Goal: Task Accomplishment & Management: Complete application form

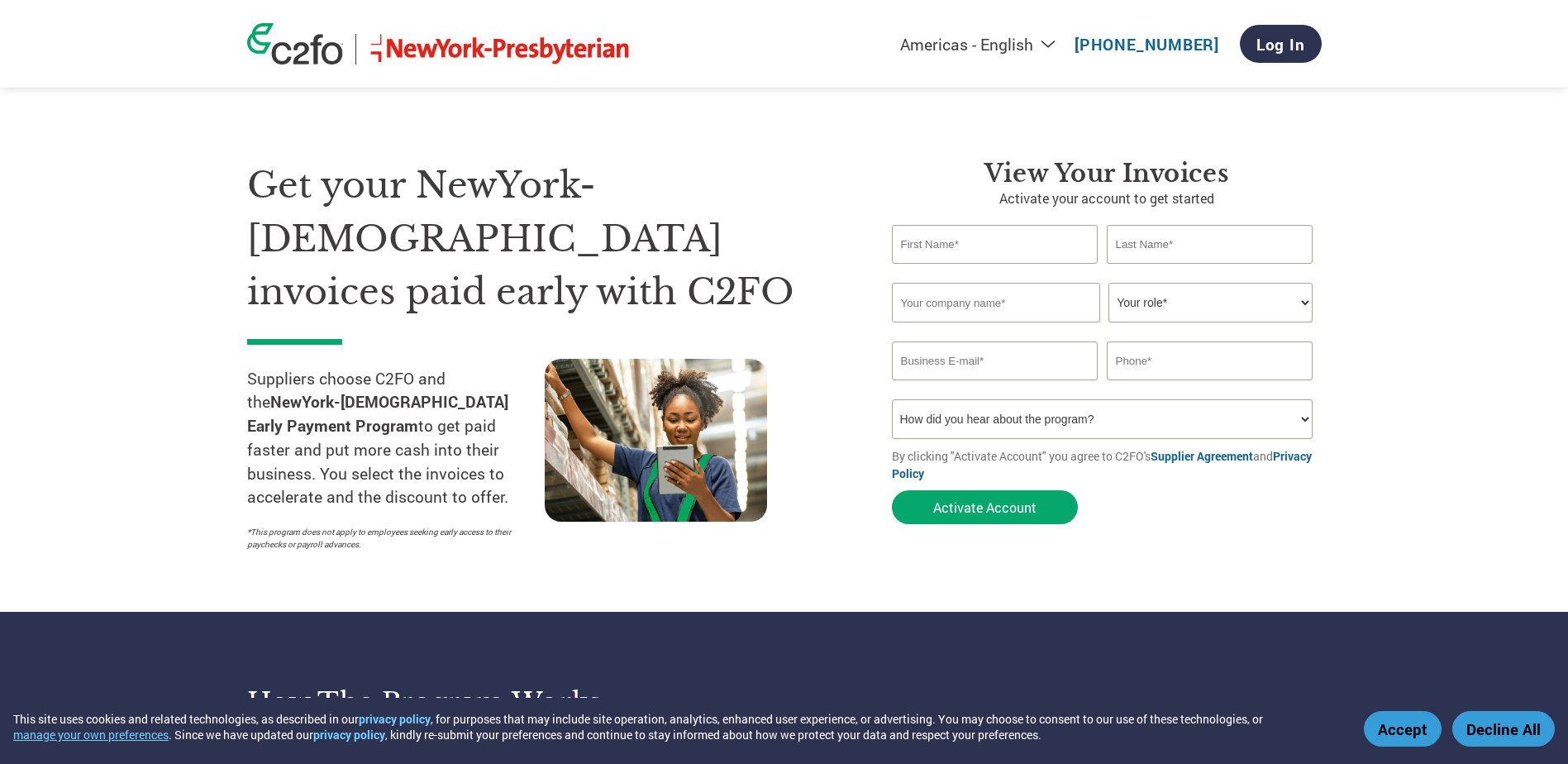
click at [1148, 182] on h3 "View Your Invoices" at bounding box center [1107, 173] width 430 height 30
click at [1031, 219] on div "View Your Invoices Activate your account to get started Invalid first name or f…" at bounding box center [1107, 345] width 430 height 374
click at [1062, 241] on input "text" at bounding box center [996, 244] width 207 height 39
type input "[PERSON_NAME]"
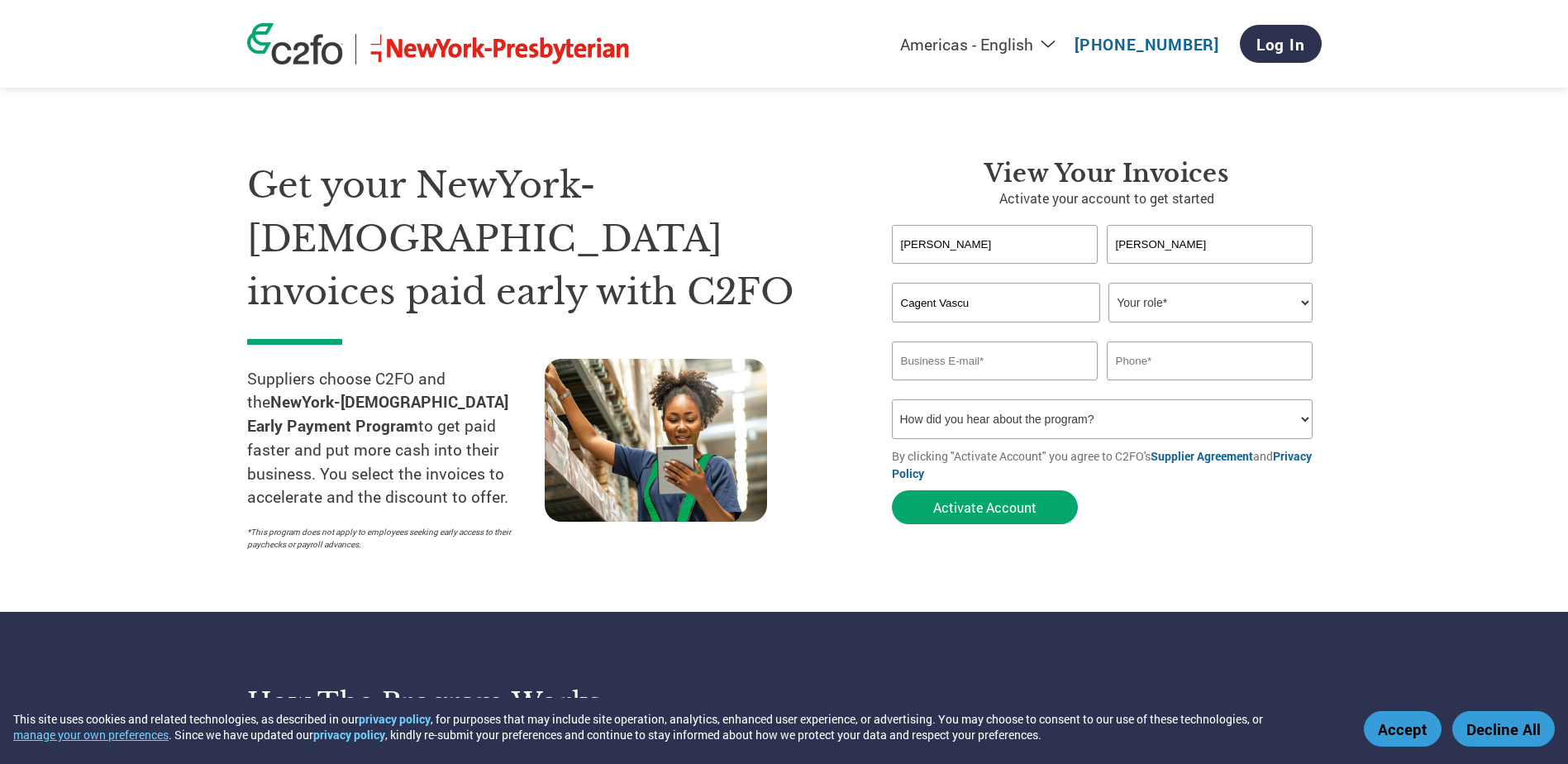
type input "Cagent Vascular, Inc."
type input "[EMAIL_ADDRESS][DOMAIN_NAME]"
click at [1172, 294] on select "Your role* CFO Controller Credit Manager Finance Director Treasurer CEO Preside…" at bounding box center [1210, 303] width 204 height 40
select select "CONTROLLER"
click at [1108, 283] on select "Your role* CFO Controller Credit Manager Finance Director Treasurer CEO Preside…" at bounding box center [1210, 303] width 204 height 40
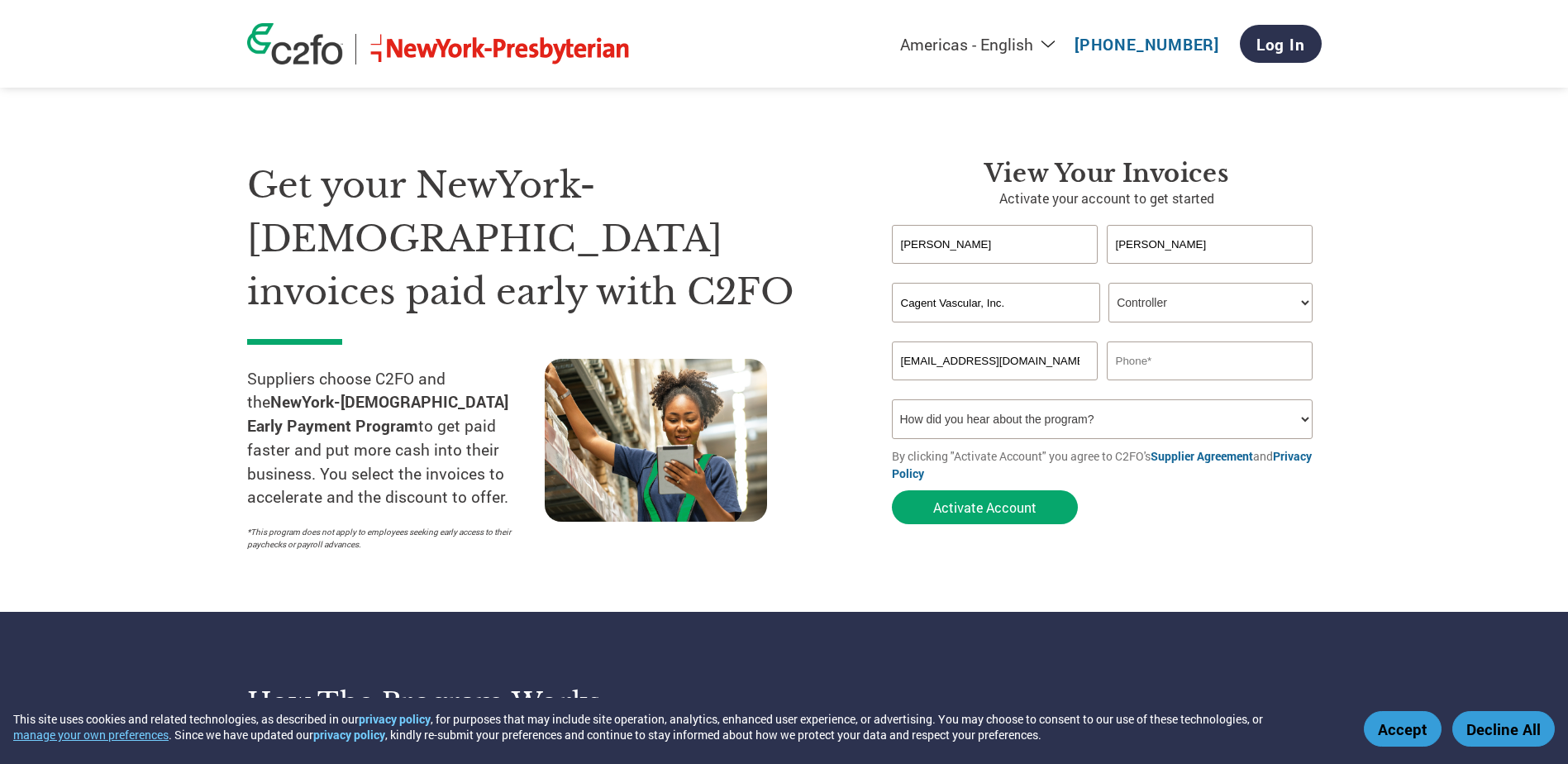
click at [1388, 326] on section "Get your NewYork-[DEMOGRAPHIC_DATA] invoices paid early with C2FO Suppliers cho…" at bounding box center [784, 339] width 1568 height 545
click at [1176, 373] on input "text" at bounding box center [1210, 360] width 207 height 39
click at [1375, 314] on section "Get your NewYork-[DEMOGRAPHIC_DATA] invoices paid early with C2FO Suppliers cho…" at bounding box center [784, 339] width 1568 height 545
click at [1041, 412] on select "How did you hear about the program? Received a letter Email Social Media Online…" at bounding box center [1103, 420] width 422 height 40
select select "Email"
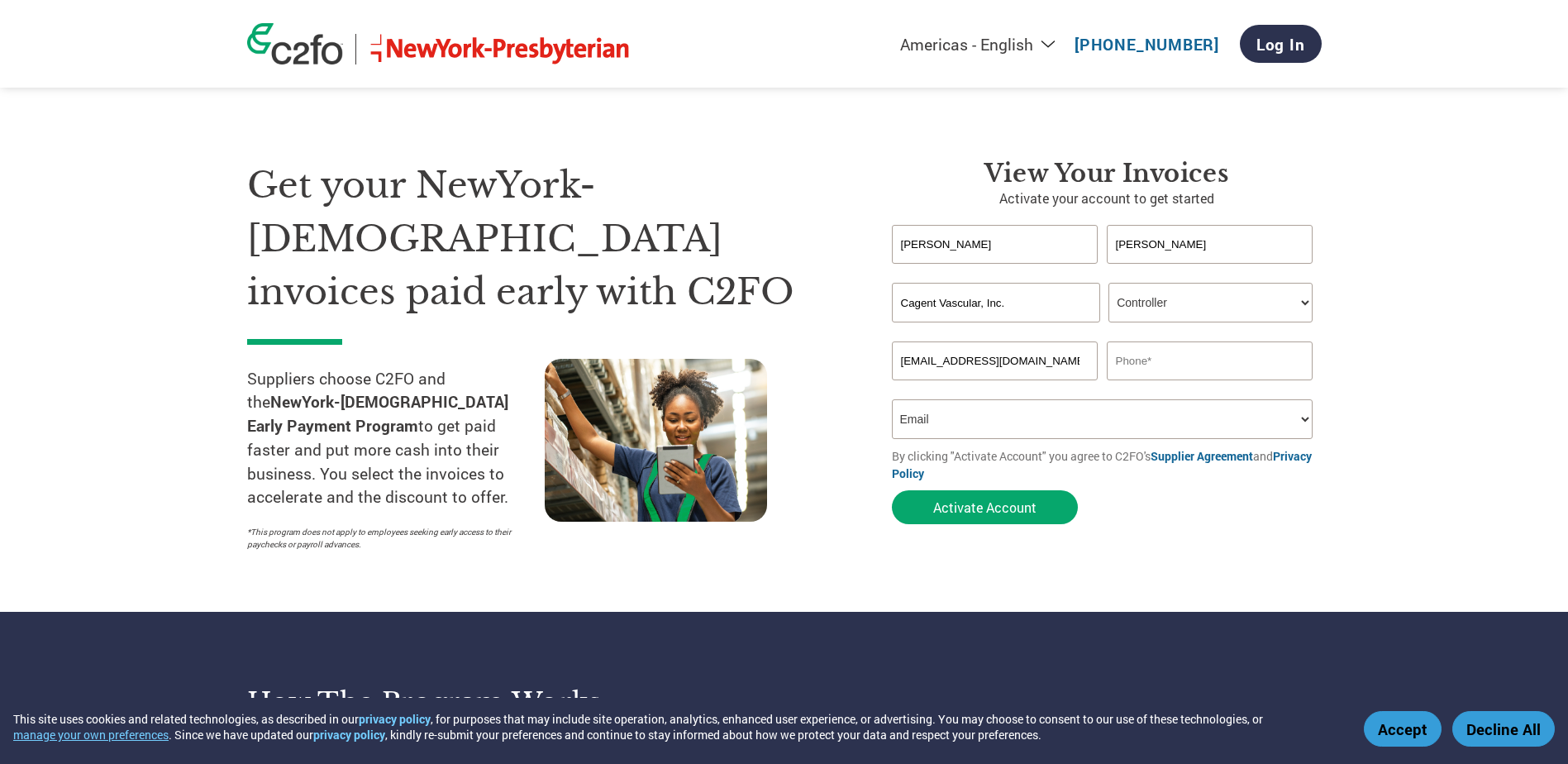
click at [892, 400] on select "How did you hear about the program? Received a letter Email Social Media Online…" at bounding box center [1103, 420] width 422 height 40
click at [1426, 328] on section "Get your NewYork-[DEMOGRAPHIC_DATA] invoices paid early with C2FO Suppliers cho…" at bounding box center [784, 339] width 1568 height 545
click at [1397, 327] on section "Get your NewYork-[DEMOGRAPHIC_DATA] invoices paid early with C2FO Suppliers cho…" at bounding box center [784, 339] width 1568 height 545
click at [1183, 371] on input "text" at bounding box center [1210, 360] width 207 height 39
click at [1119, 361] on input "text" at bounding box center [1210, 360] width 207 height 39
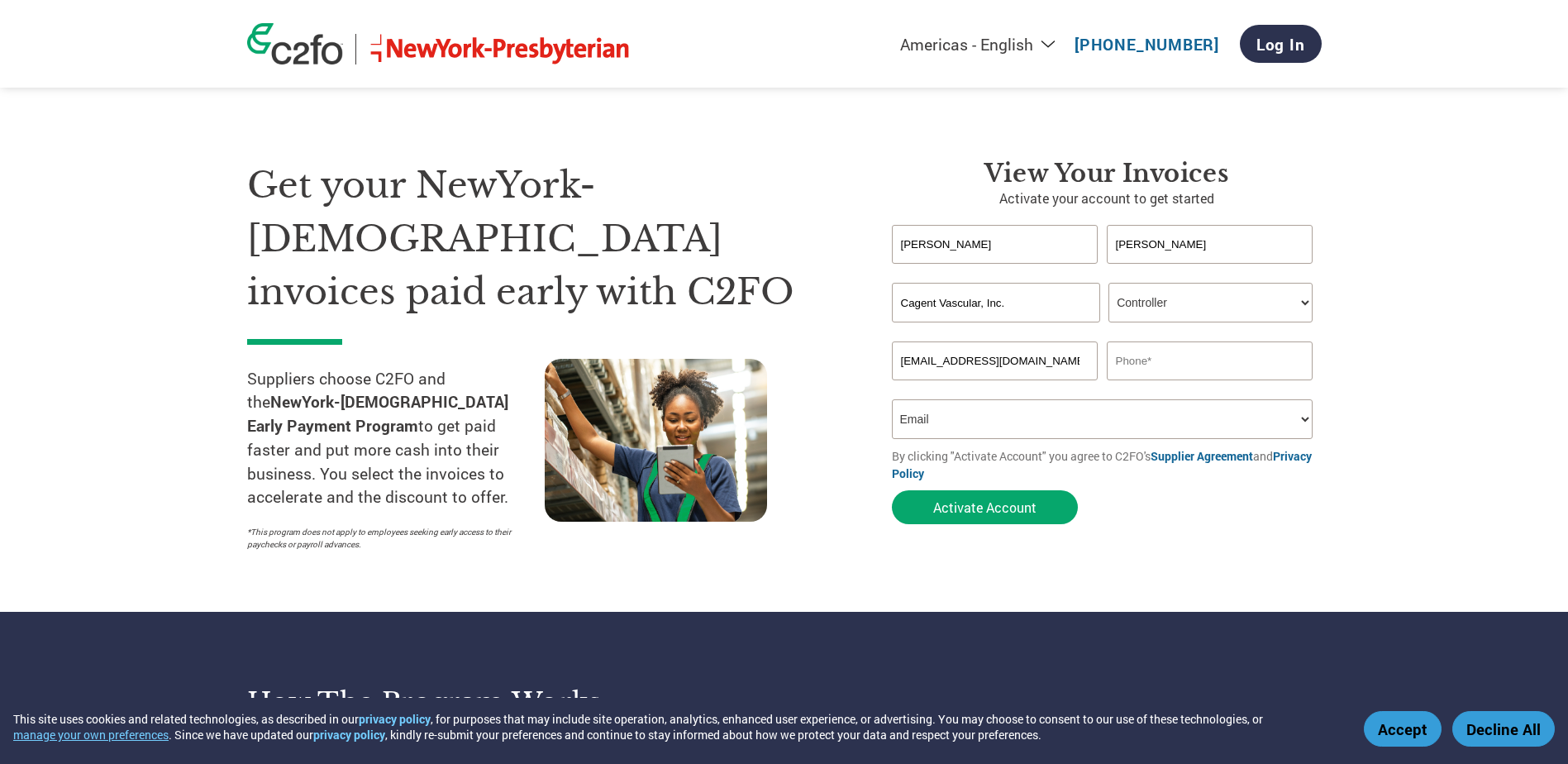
paste input "610.688.2006"
click at [1478, 322] on section "Get your NewYork-[DEMOGRAPHIC_DATA] invoices paid early with C2FO Suppliers cho…" at bounding box center [784, 339] width 1568 height 545
click at [1137, 359] on input "610.688.2006" at bounding box center [1210, 360] width 207 height 39
click at [1157, 358] on input "610688.2006" at bounding box center [1210, 360] width 207 height 39
click at [1339, 320] on section "Get your NewYork-[DEMOGRAPHIC_DATA] invoices paid early with C2FO Suppliers cho…" at bounding box center [784, 339] width 1568 height 545
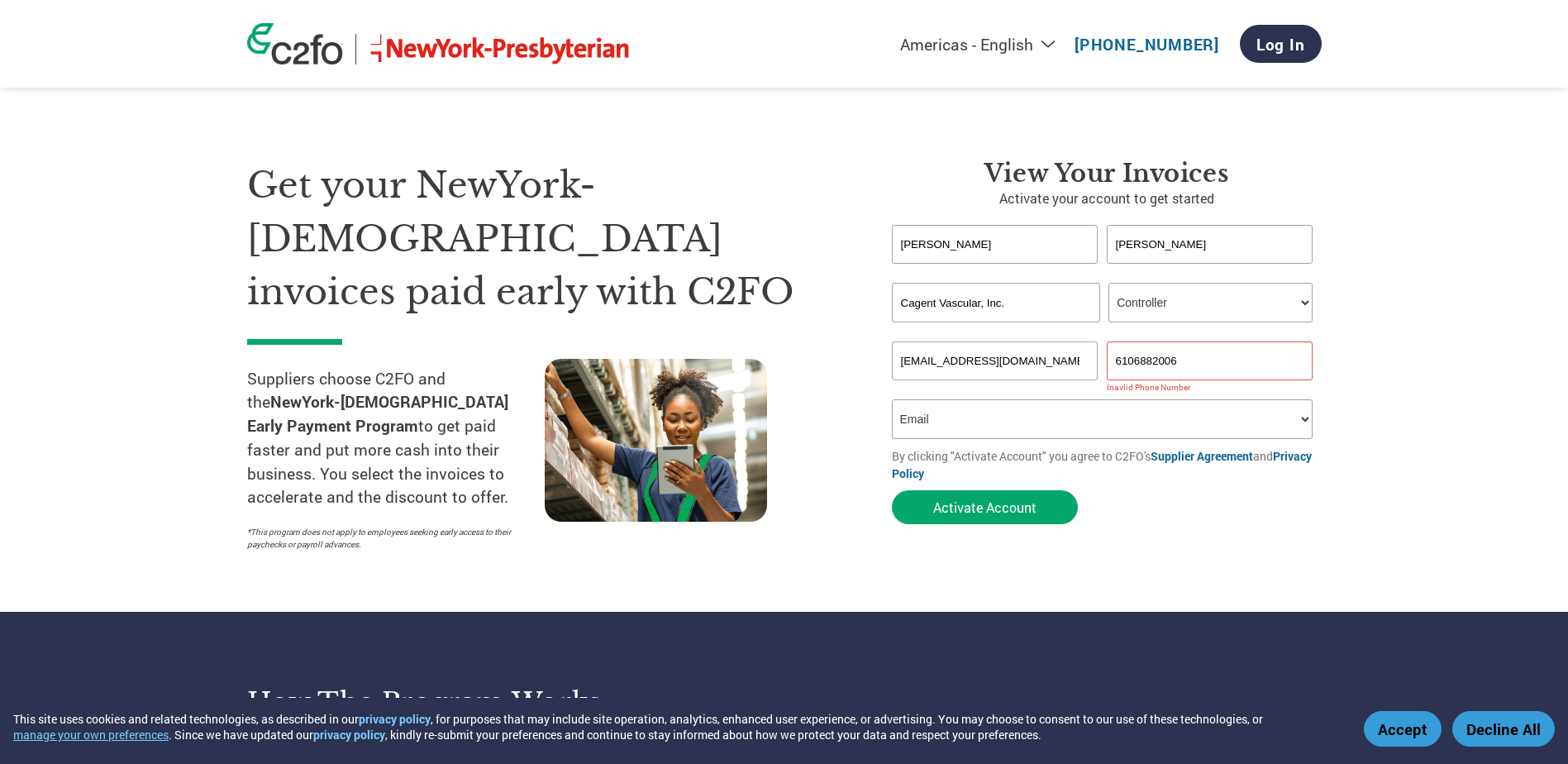
drag, startPoint x: 1216, startPoint y: 349, endPoint x: 1188, endPoint y: 349, distance: 28.0
click at [1216, 349] on input "6106882006" at bounding box center [1210, 360] width 207 height 39
drag, startPoint x: 1121, startPoint y: 360, endPoint x: 1130, endPoint y: 368, distance: 12.0
click at [1121, 360] on input "6106882006" at bounding box center [1210, 360] width 207 height 39
click at [1133, 361] on input "6106882006" at bounding box center [1210, 360] width 207 height 39
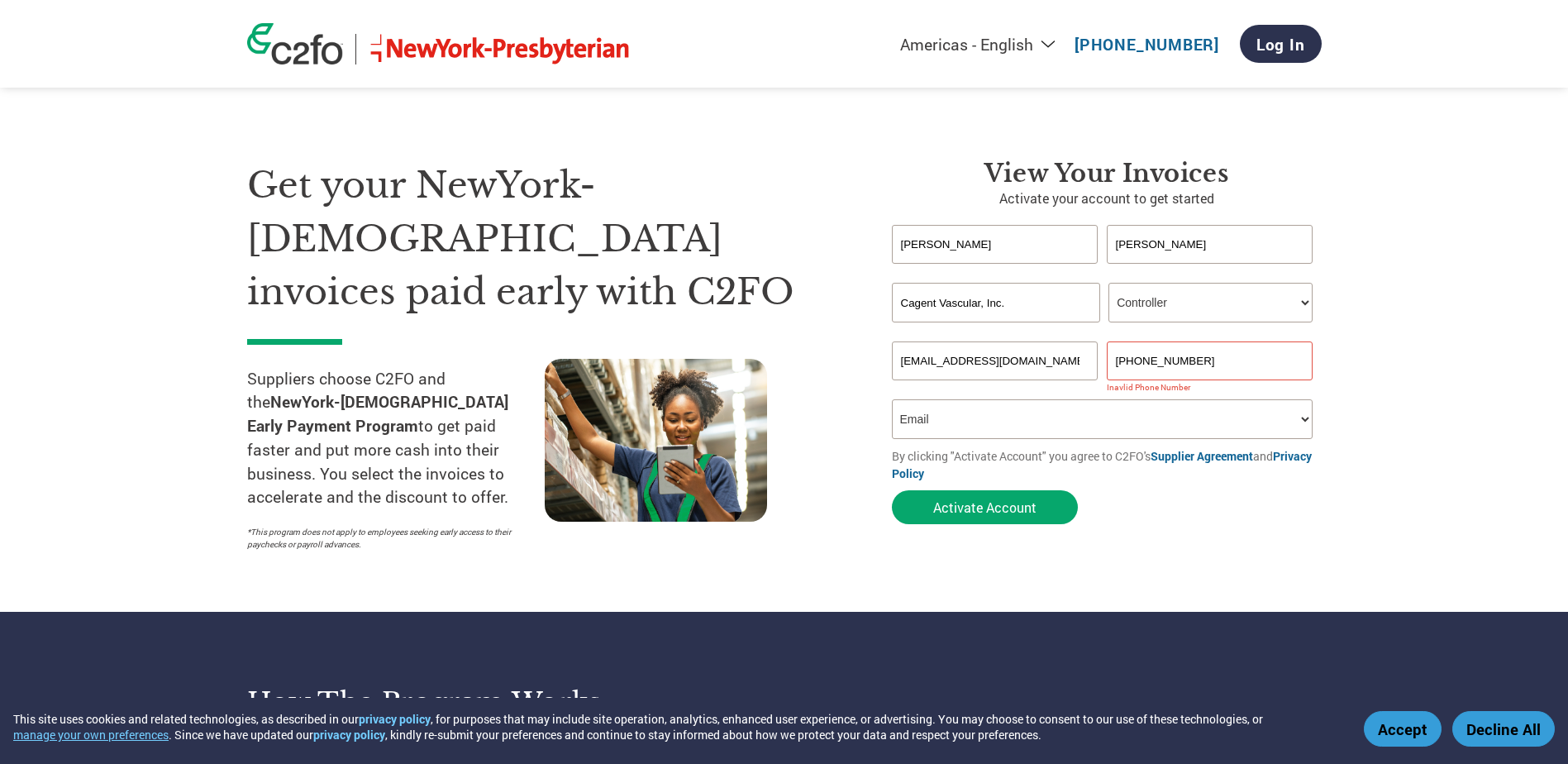
click at [1453, 329] on section "Get your NewYork-[DEMOGRAPHIC_DATA] invoices paid early with C2FO Suppliers cho…" at bounding box center [784, 339] width 1568 height 545
click at [1271, 353] on input "[PHONE_NUMBER]" at bounding box center [1210, 360] width 207 height 39
type input "[PHONE_NUMBER]"
click at [1438, 341] on section "Get your NewYork-[DEMOGRAPHIC_DATA] invoices paid early with C2FO Suppliers cho…" at bounding box center [784, 339] width 1568 height 545
click at [1430, 361] on section "Get your NewYork-[DEMOGRAPHIC_DATA] invoices paid early with C2FO Suppliers cho…" at bounding box center [784, 339] width 1568 height 545
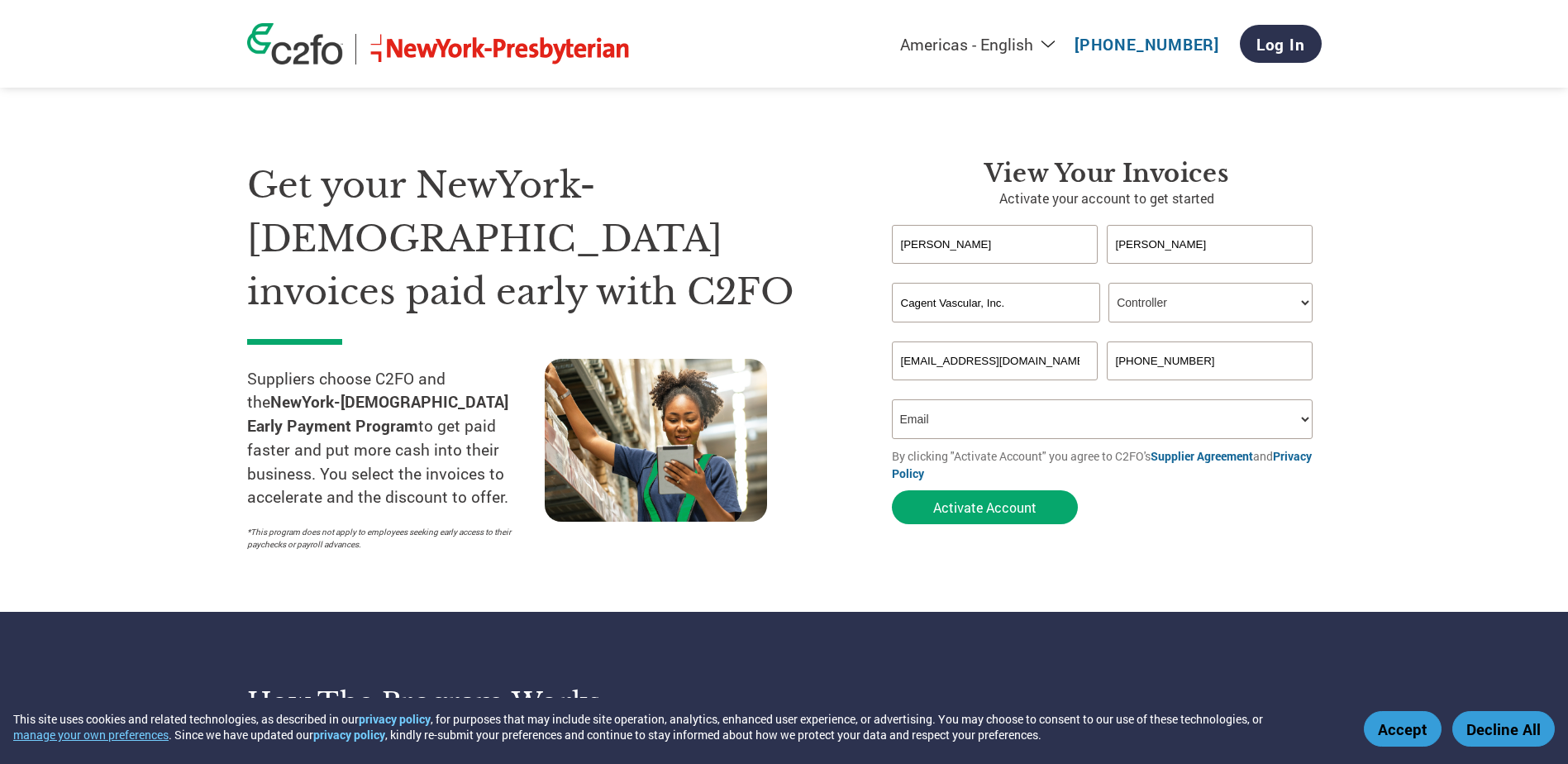
click at [1389, 329] on section "Get your NewYork-[DEMOGRAPHIC_DATA] invoices paid early with C2FO Suppliers cho…" at bounding box center [784, 339] width 1568 height 545
click at [957, 518] on button "Activate Account" at bounding box center [985, 507] width 186 height 34
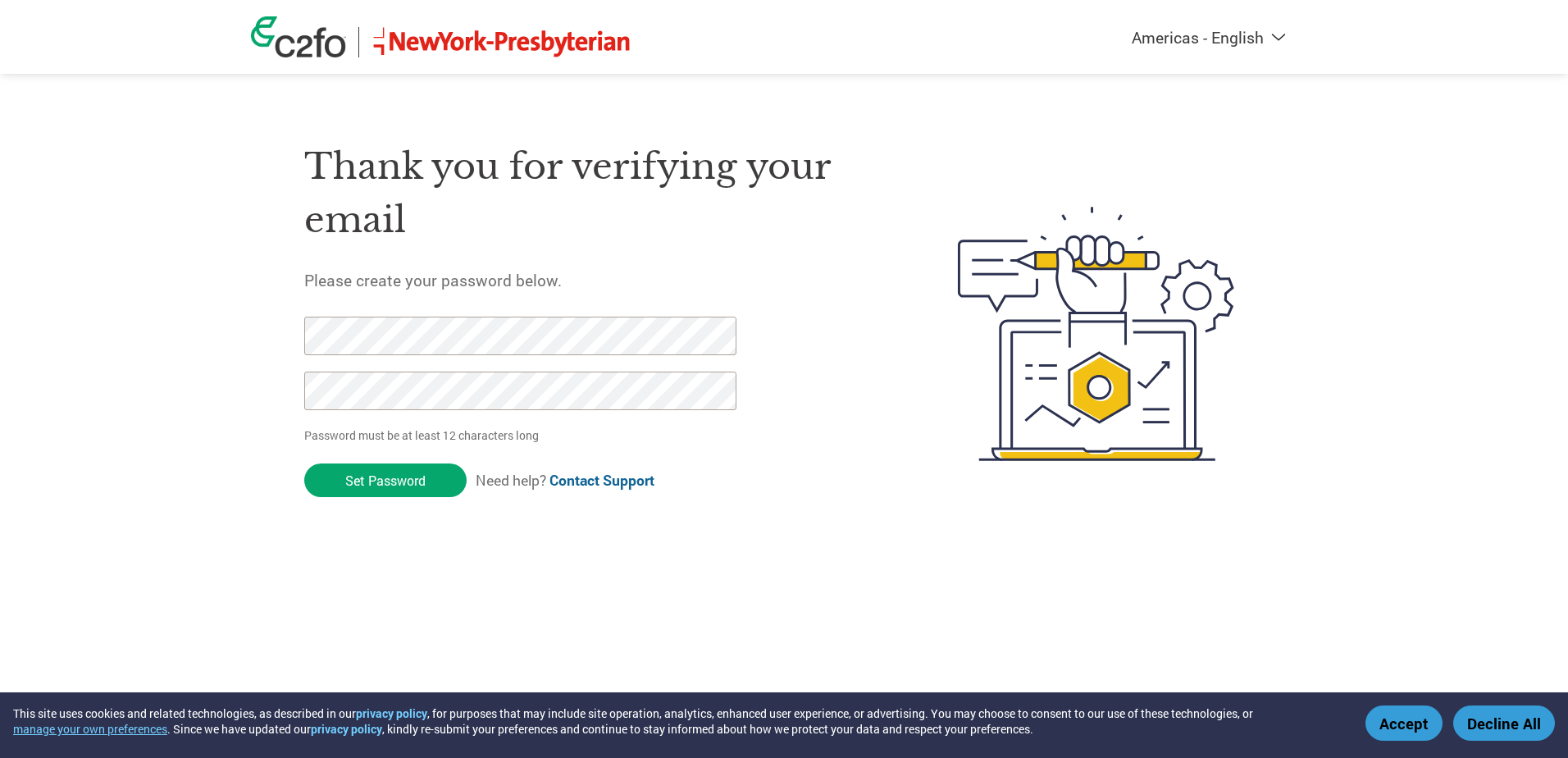
click at [189, 358] on div "Americas - English Américas - Español Américas - Português Amériques - Français…" at bounding box center [784, 268] width 1568 height 536
click at [247, 343] on div "Americas - English Américas - Español Américas - Português Amériques - Français…" at bounding box center [784, 268] width 1568 height 536
click at [242, 334] on div "Americas - English Américas - Español Américas - Português Amériques - Français…" at bounding box center [784, 268] width 1568 height 536
click at [402, 487] on input "Set Password" at bounding box center [386, 480] width 162 height 34
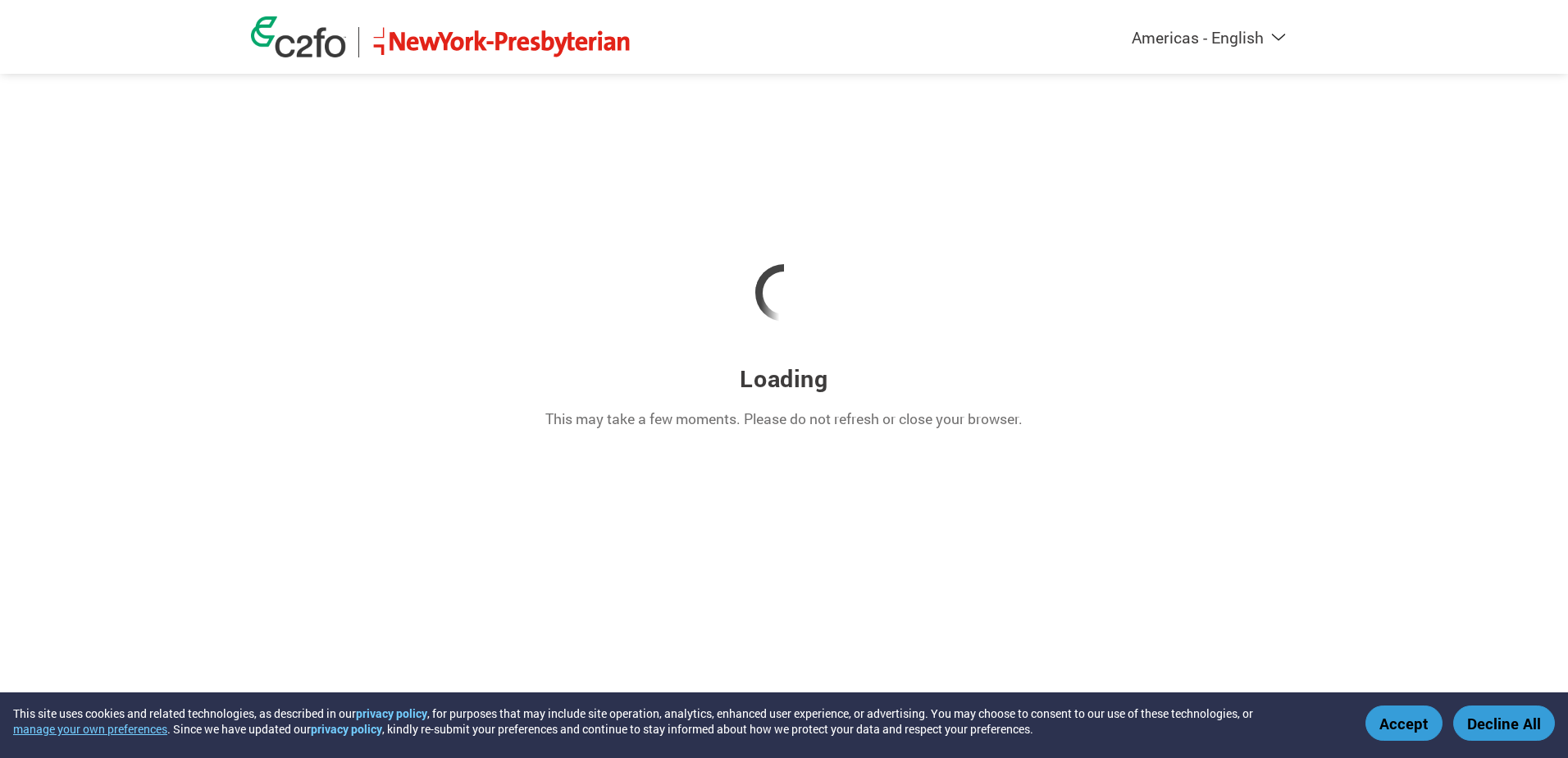
click at [1281, 369] on div "Loading This may take a few moments. Please do not refresh or close your browse…" at bounding box center [784, 334] width 1067 height 222
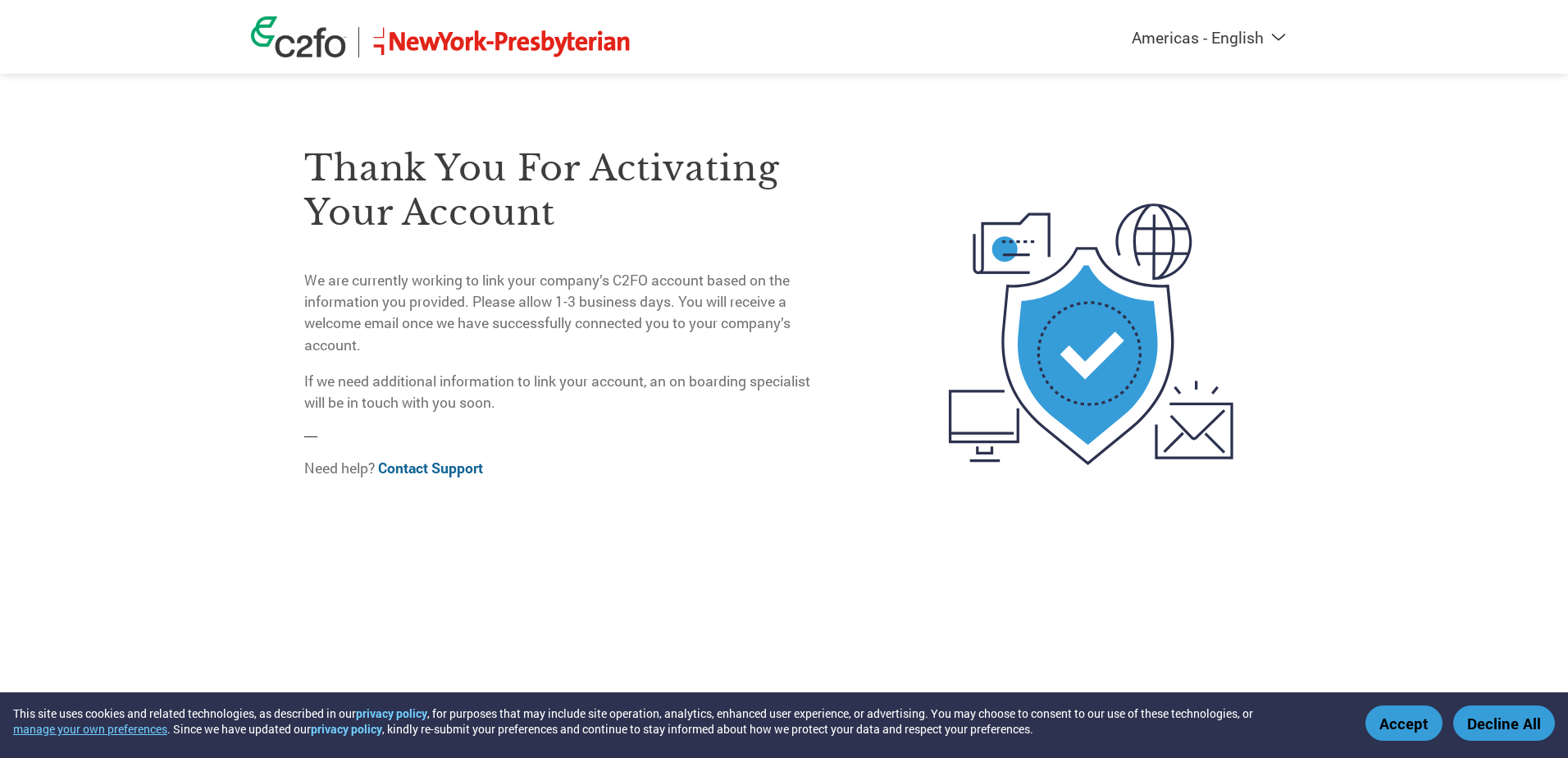
click at [430, 333] on p "We are currently working to link your company’s C2FO account based on the infor…" at bounding box center [563, 313] width 518 height 87
click at [430, 332] on p "We are currently working to link your company’s C2FO account based on the infor…" at bounding box center [563, 313] width 518 height 87
click at [430, 333] on p "We are currently working to link your company’s C2FO account based on the infor…" at bounding box center [563, 313] width 518 height 87
